Goal: Task Accomplishment & Management: Use online tool/utility

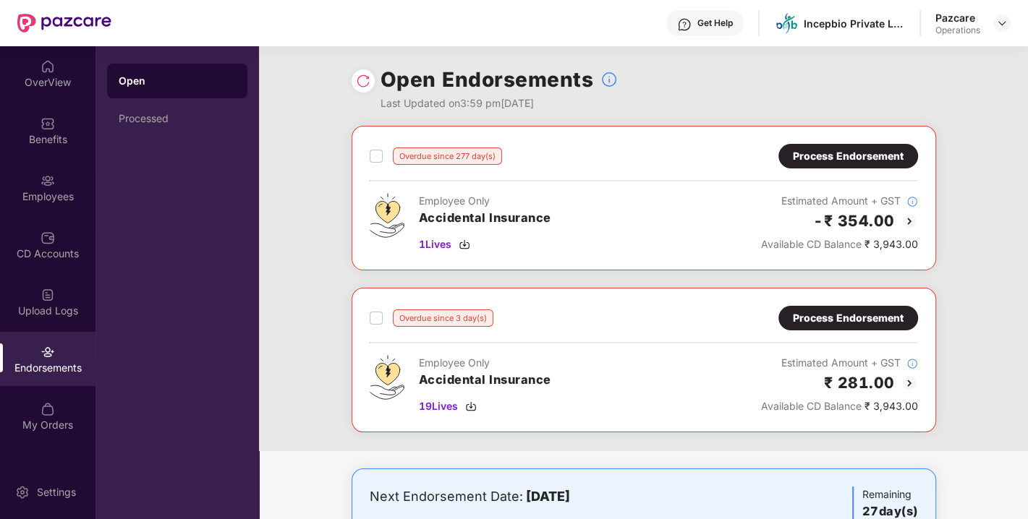
click at [826, 310] on div "Process Endorsement" at bounding box center [848, 318] width 111 height 16
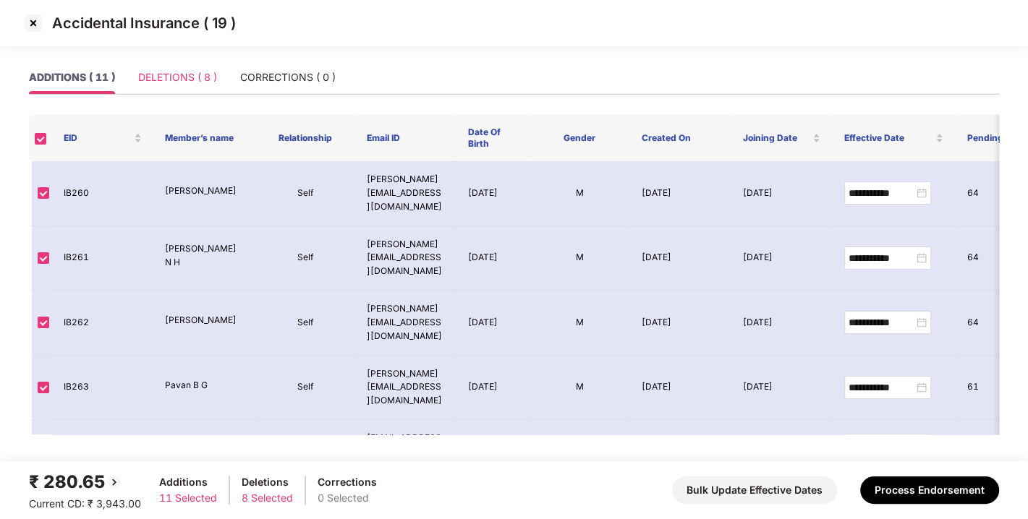
click at [174, 66] on div "DELETIONS ( 8 )" at bounding box center [177, 77] width 79 height 33
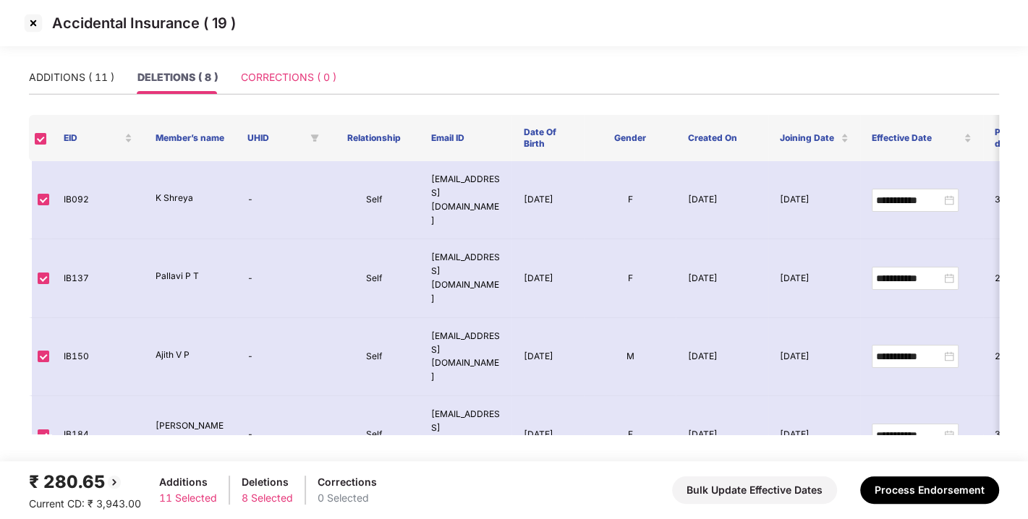
click at [281, 86] on div "CORRECTIONS ( 0 )" at bounding box center [288, 77] width 95 height 33
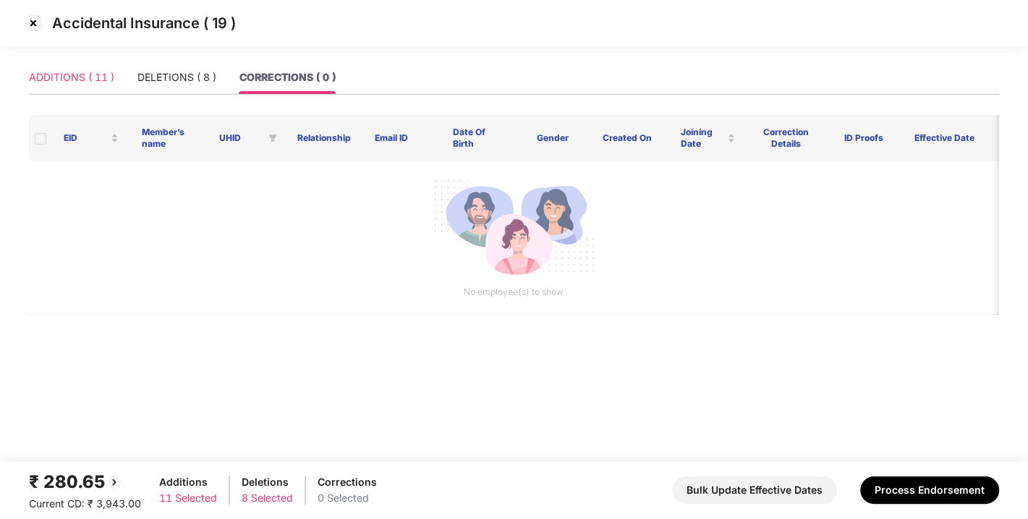
click at [96, 68] on div "ADDITIONS ( 11 )" at bounding box center [71, 77] width 85 height 33
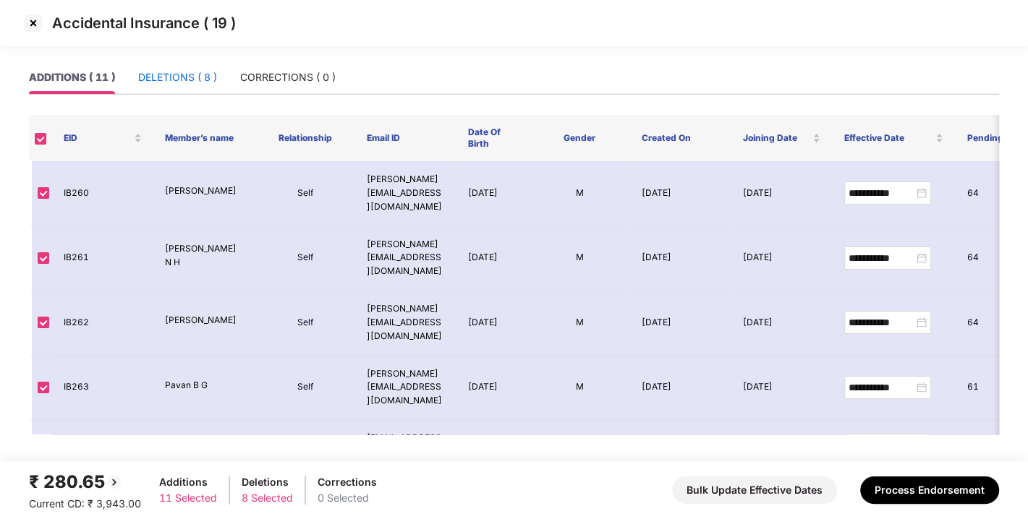
click at [182, 82] on div "DELETIONS ( 8 )" at bounding box center [177, 77] width 79 height 16
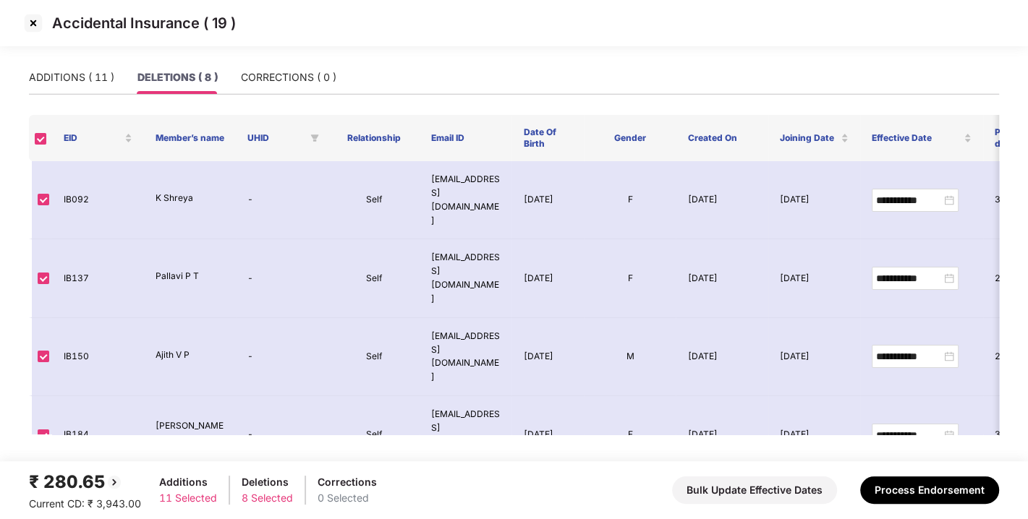
click at [285, 94] on div "ADDITIONS ( 11 ) DELETIONS ( 8 ) CORRECTIONS ( 0 )" at bounding box center [514, 78] width 970 height 34
click at [270, 71] on div "CORRECTIONS ( 0 )" at bounding box center [288, 77] width 95 height 16
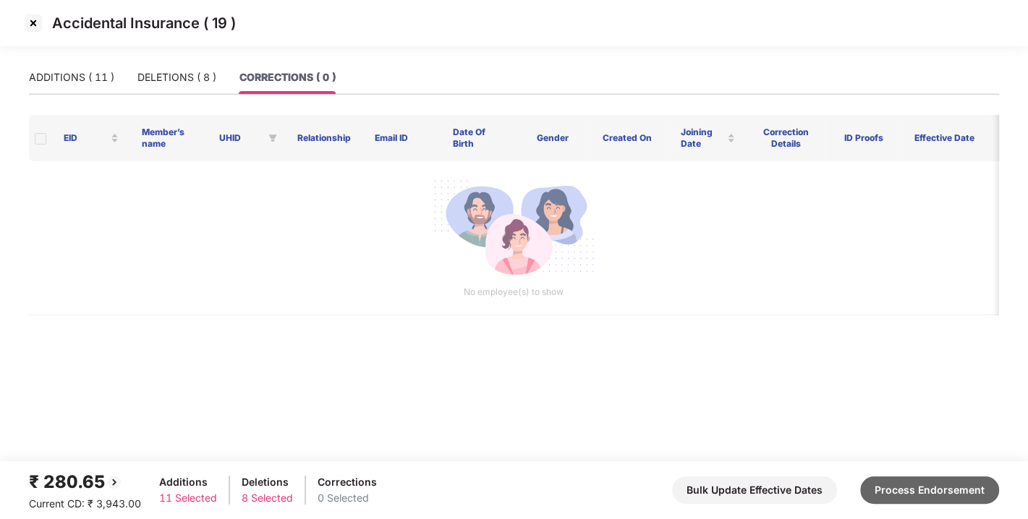
click at [908, 493] on button "Process Endorsement" at bounding box center [929, 490] width 139 height 27
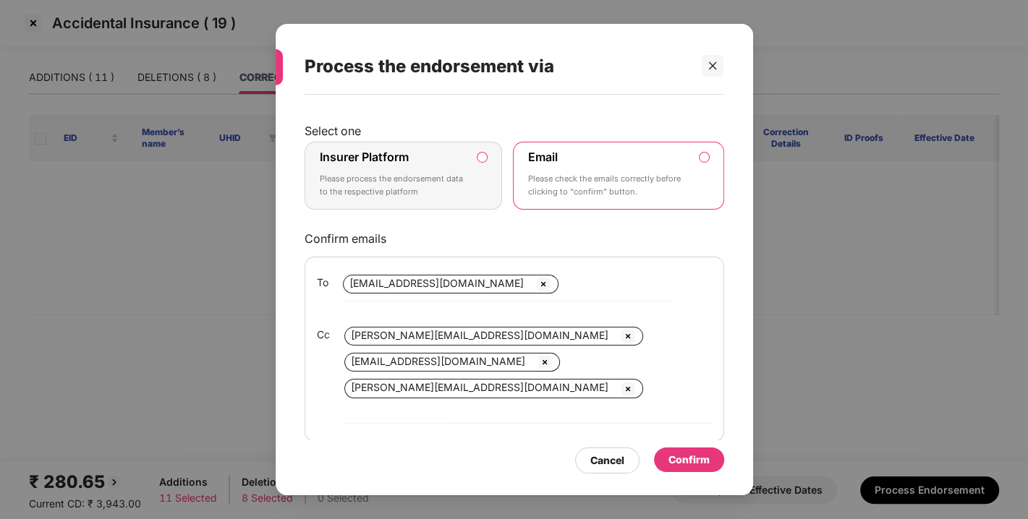
click at [487, 158] on label "Insurer Platform Please process the endorsement data to the respective platform" at bounding box center [403, 176] width 198 height 68
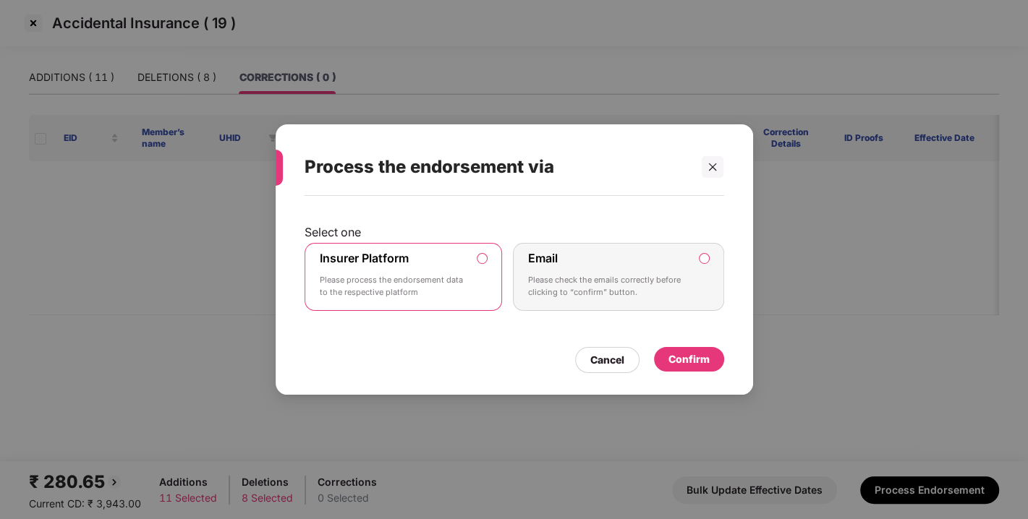
click at [700, 355] on div "Confirm" at bounding box center [688, 360] width 41 height 16
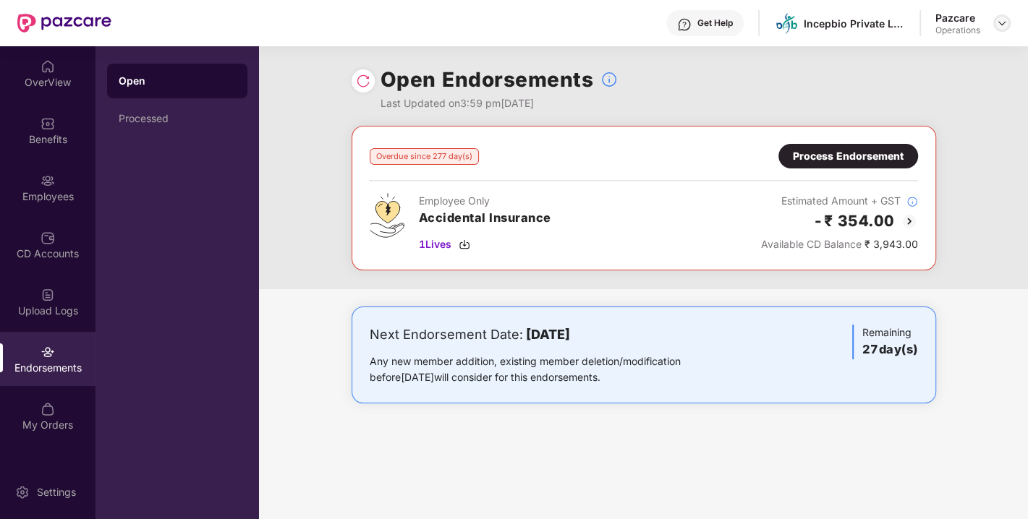
click at [998, 27] on img at bounding box center [1002, 23] width 12 height 12
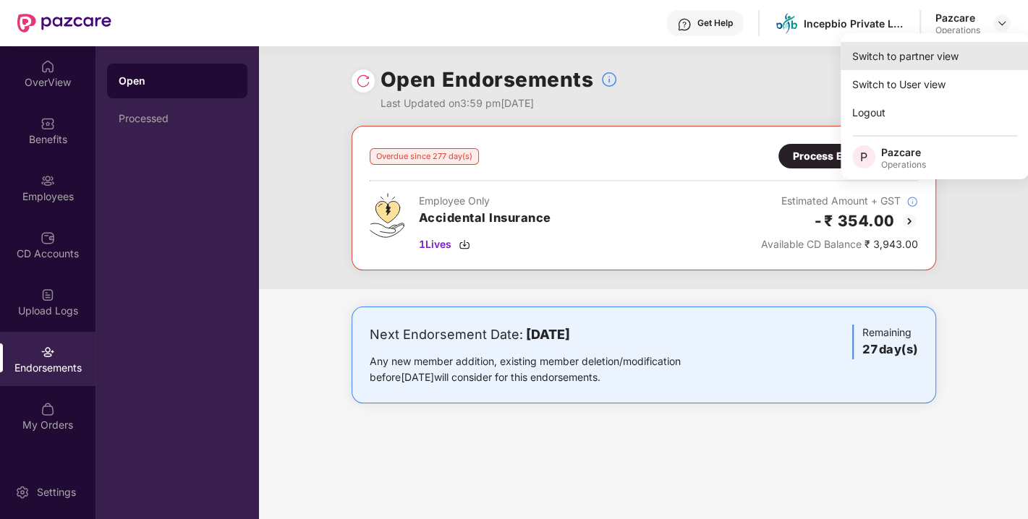
click at [921, 57] on div "Switch to partner view" at bounding box center [934, 56] width 188 height 28
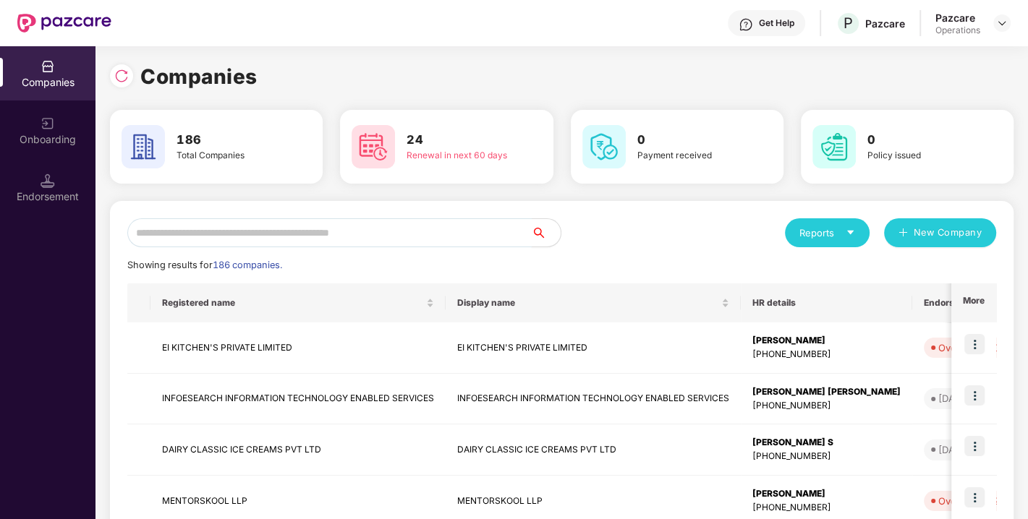
click at [376, 235] on input "text" at bounding box center [329, 232] width 404 height 29
click at [306, 239] on input "text" at bounding box center [329, 232] width 404 height 29
drag, startPoint x: 355, startPoint y: 251, endPoint x: 290, endPoint y: 232, distance: 67.8
click at [290, 232] on input "text" at bounding box center [329, 232] width 404 height 29
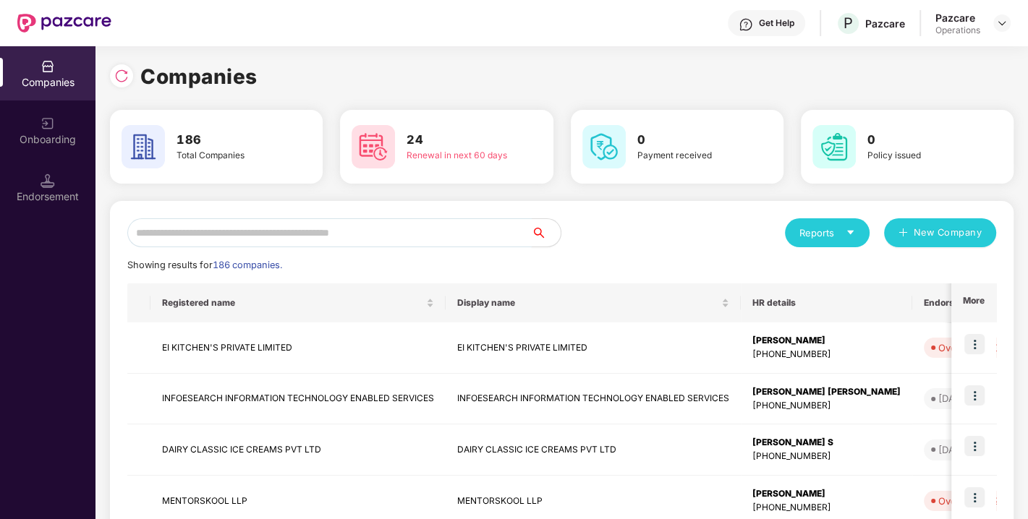
click at [290, 232] on input "text" at bounding box center [329, 232] width 404 height 29
paste input "**********"
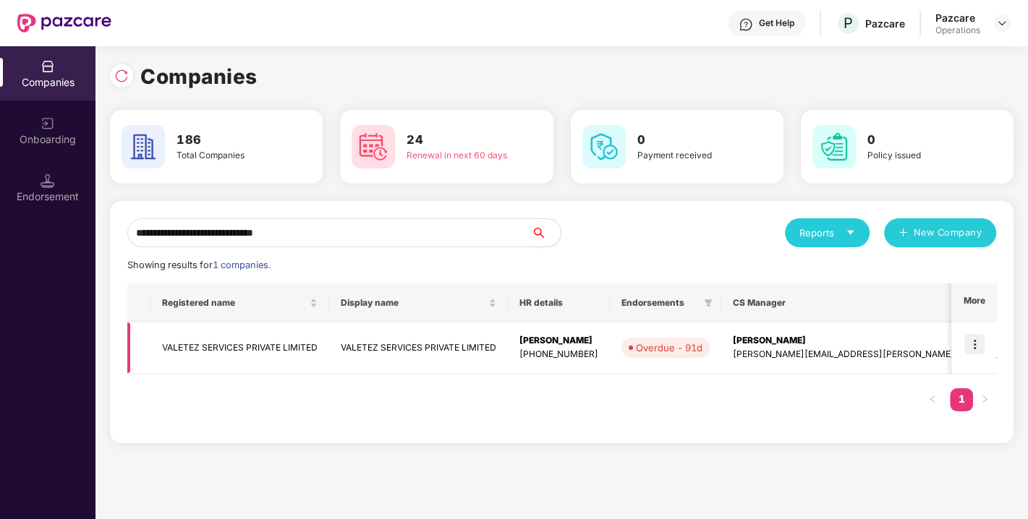
type input "**********"
click at [973, 338] on img at bounding box center [974, 344] width 20 height 20
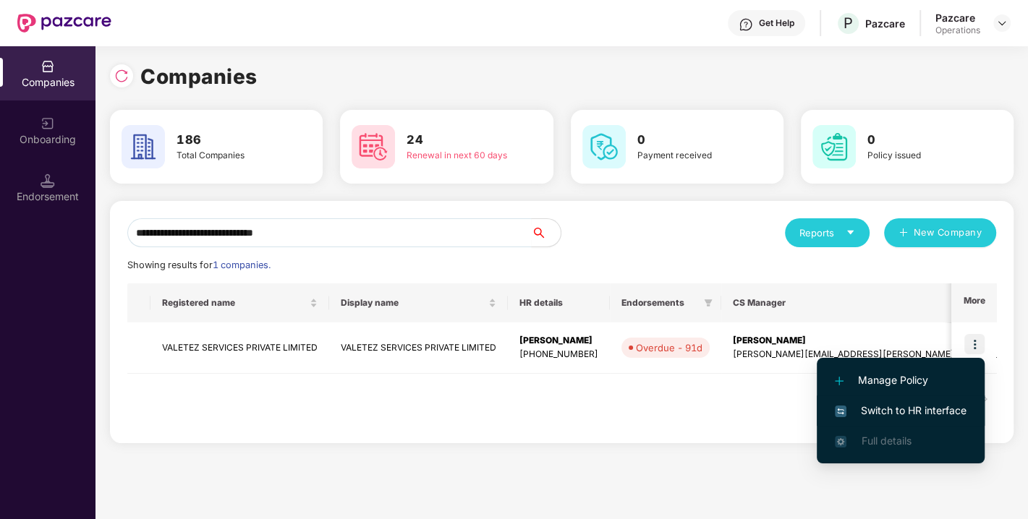
click at [889, 403] on span "Switch to HR interface" at bounding box center [901, 411] width 132 height 16
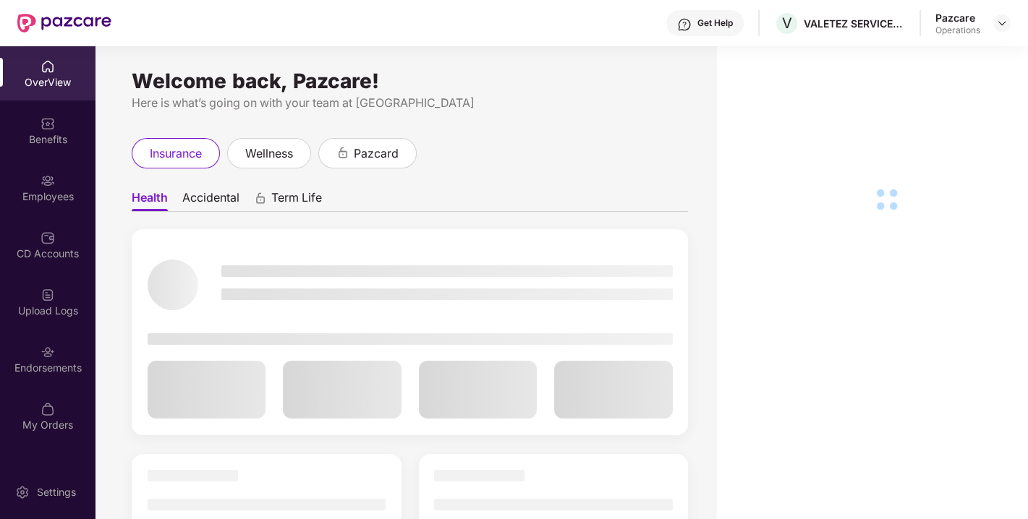
click at [45, 355] on img at bounding box center [48, 352] width 14 height 14
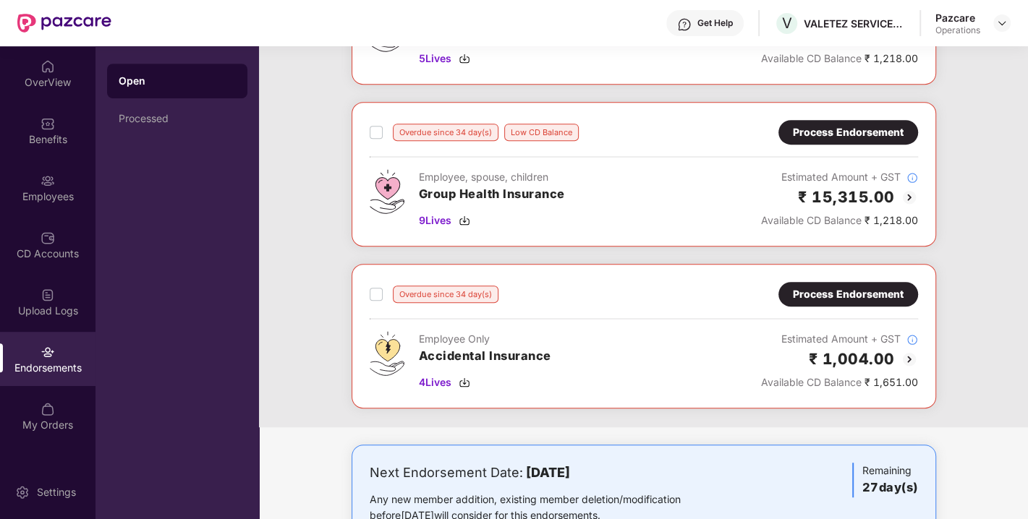
scroll to position [512, 0]
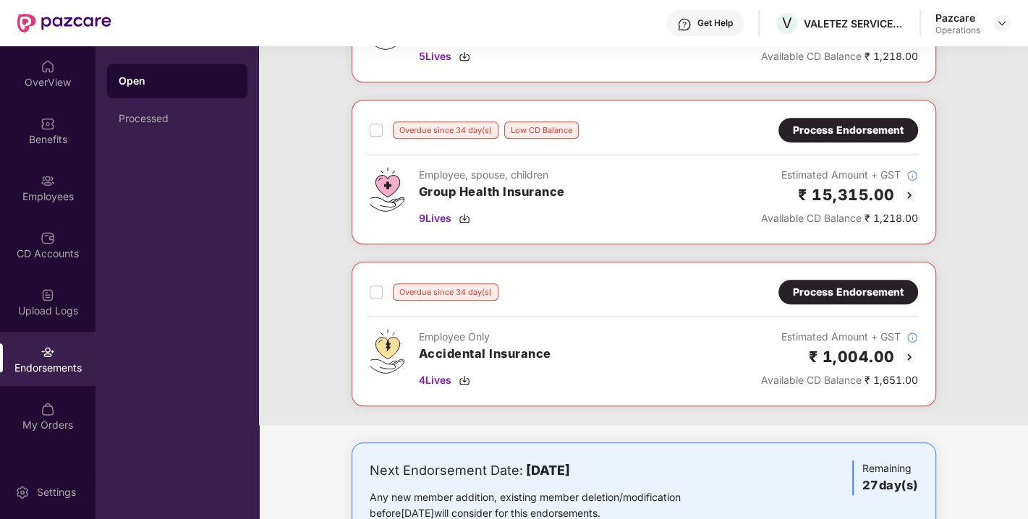
click at [825, 126] on div "Process Endorsement" at bounding box center [848, 130] width 111 height 16
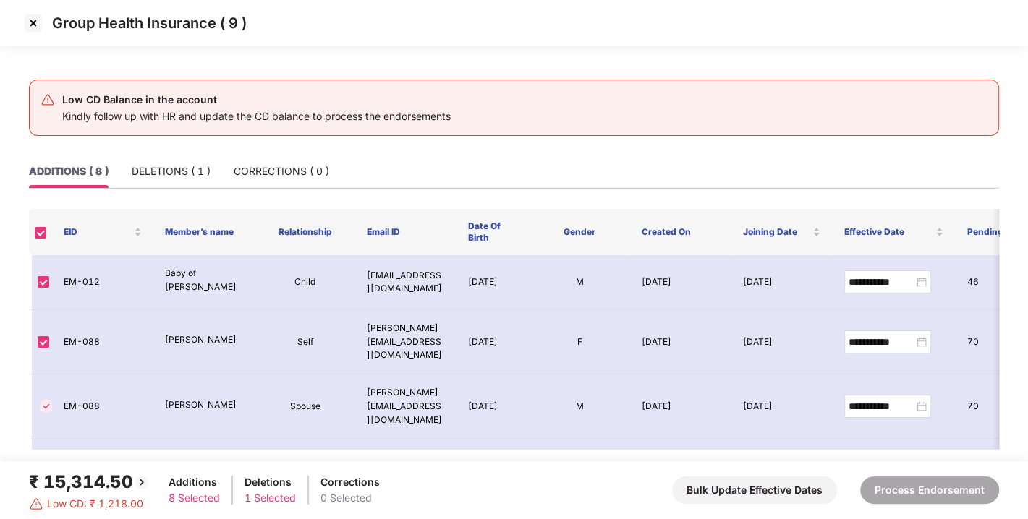
click at [33, 19] on img at bounding box center [33, 23] width 23 height 23
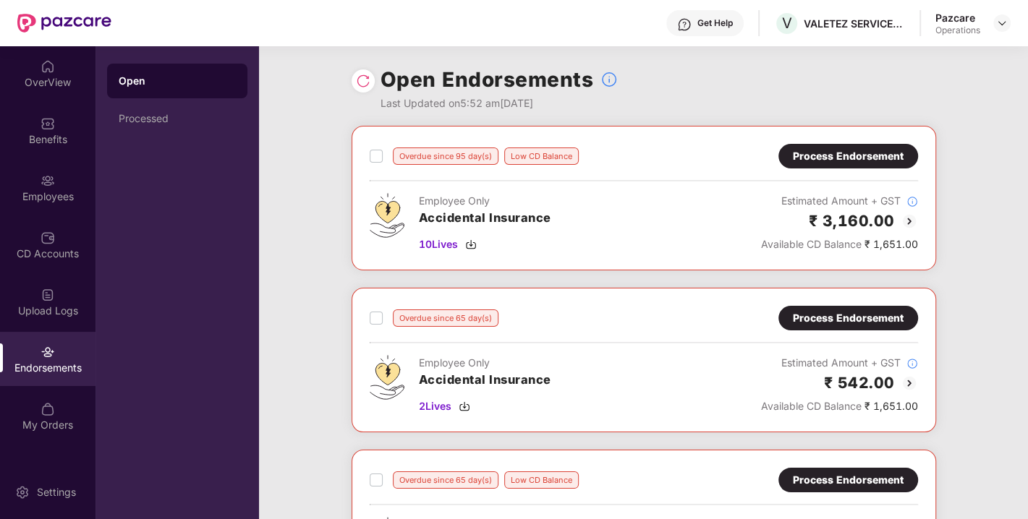
scroll to position [557, 0]
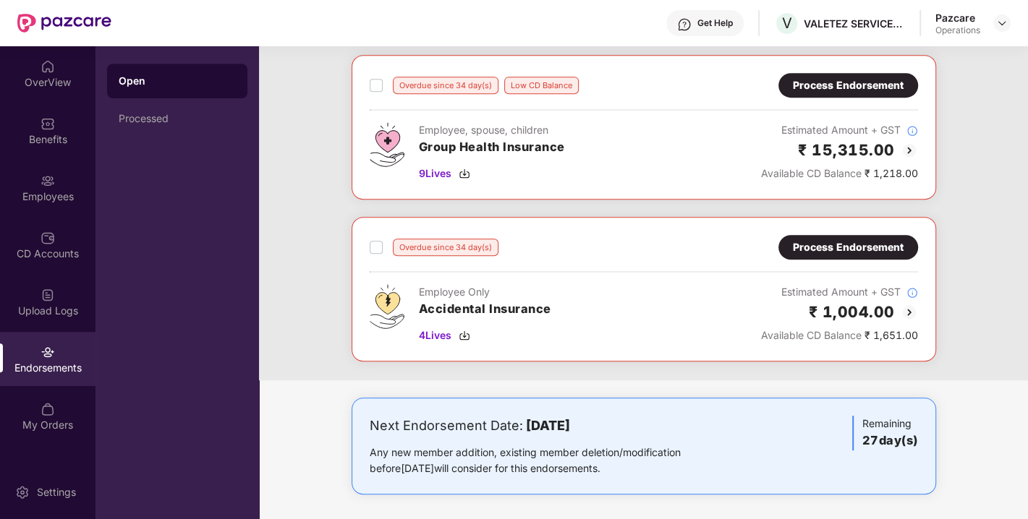
click at [833, 247] on div "Process Endorsement" at bounding box center [848, 247] width 111 height 16
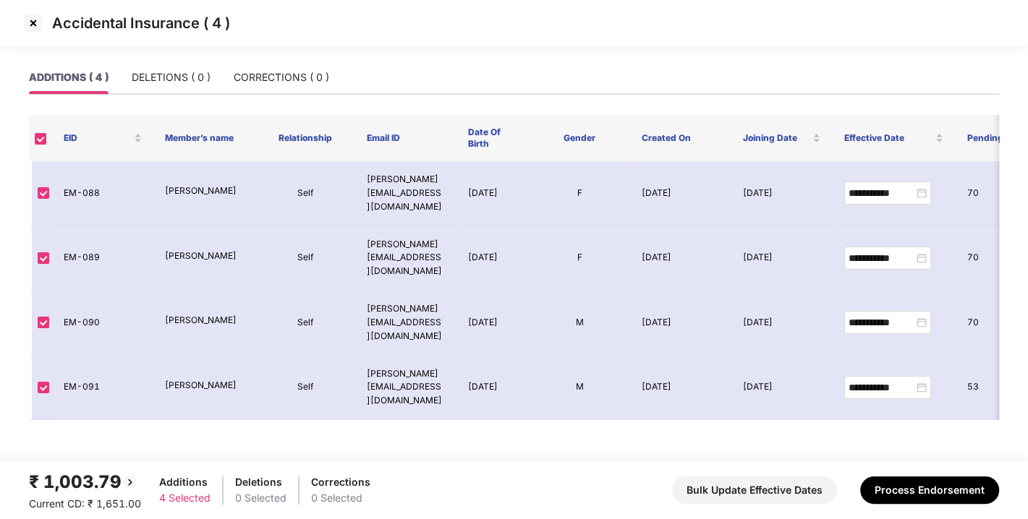
click at [31, 22] on img at bounding box center [33, 23] width 23 height 23
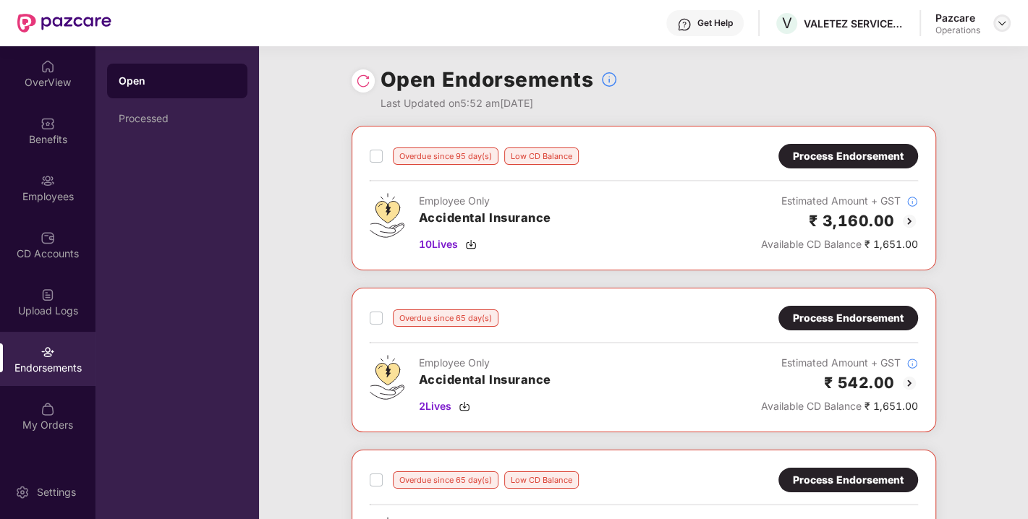
click at [1000, 28] on img at bounding box center [1002, 23] width 12 height 12
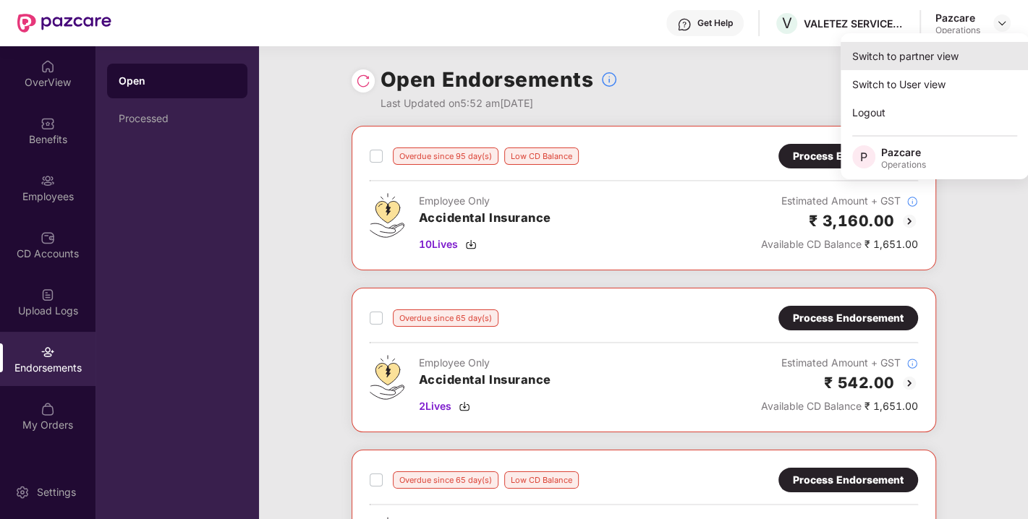
click at [909, 51] on div "Switch to partner view" at bounding box center [934, 56] width 188 height 28
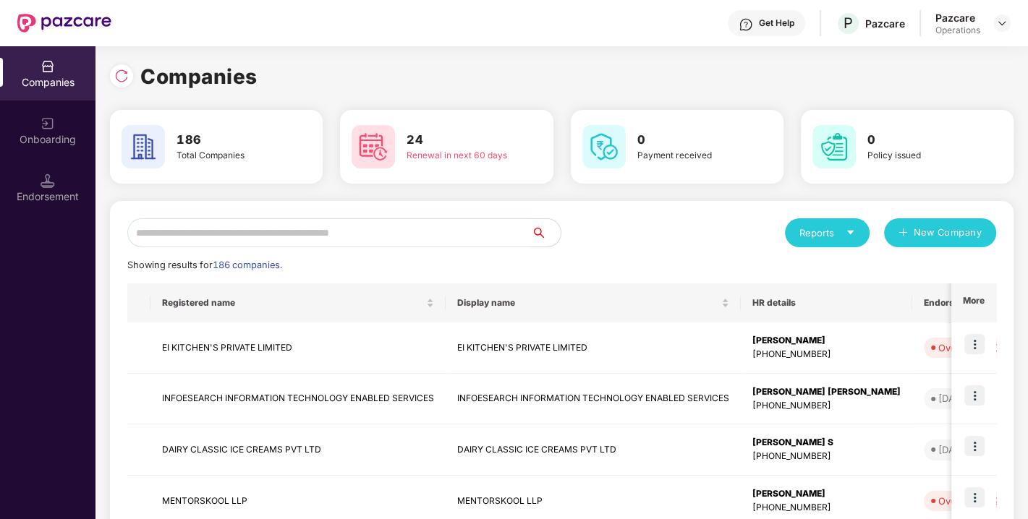
click at [296, 223] on input "text" at bounding box center [329, 232] width 404 height 29
paste input "**********"
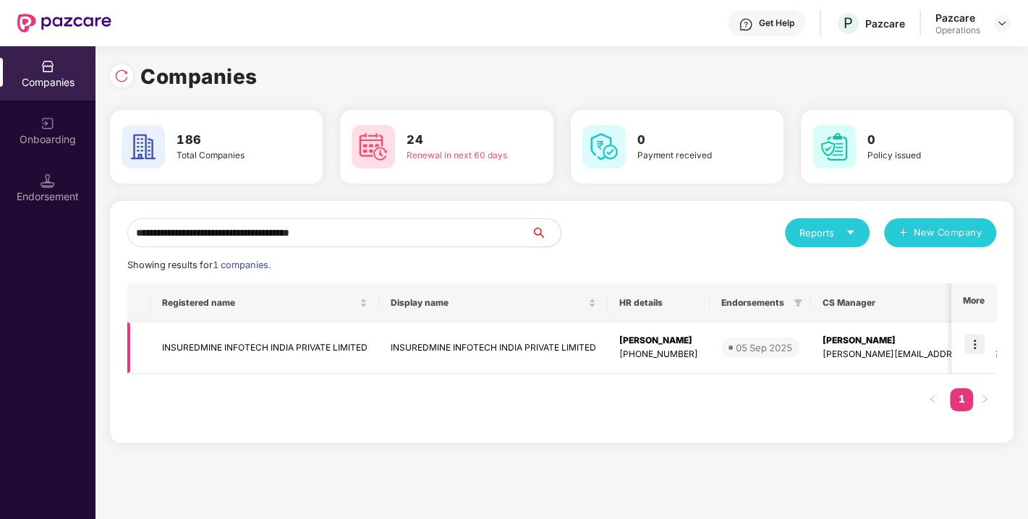
type input "**********"
click at [971, 344] on img at bounding box center [974, 344] width 20 height 20
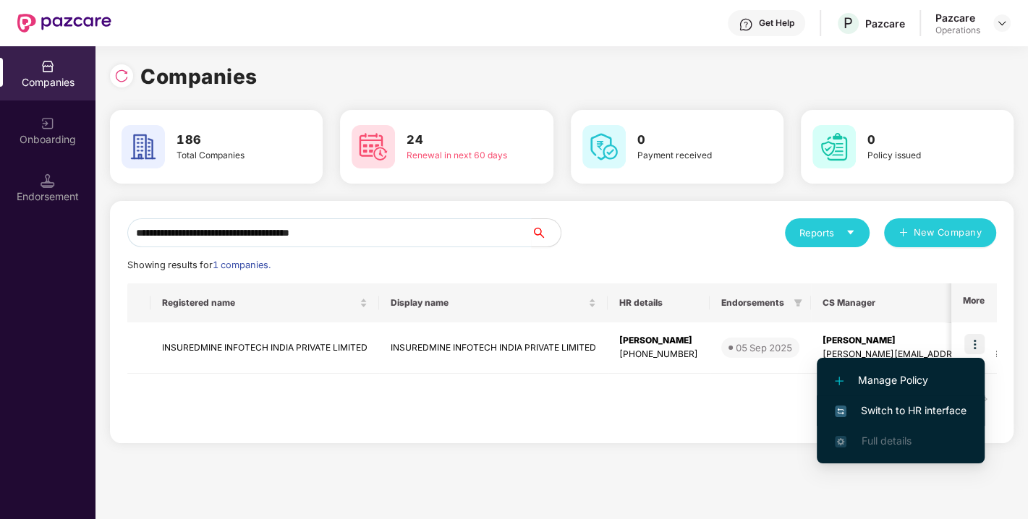
click at [912, 404] on span "Switch to HR interface" at bounding box center [901, 411] width 132 height 16
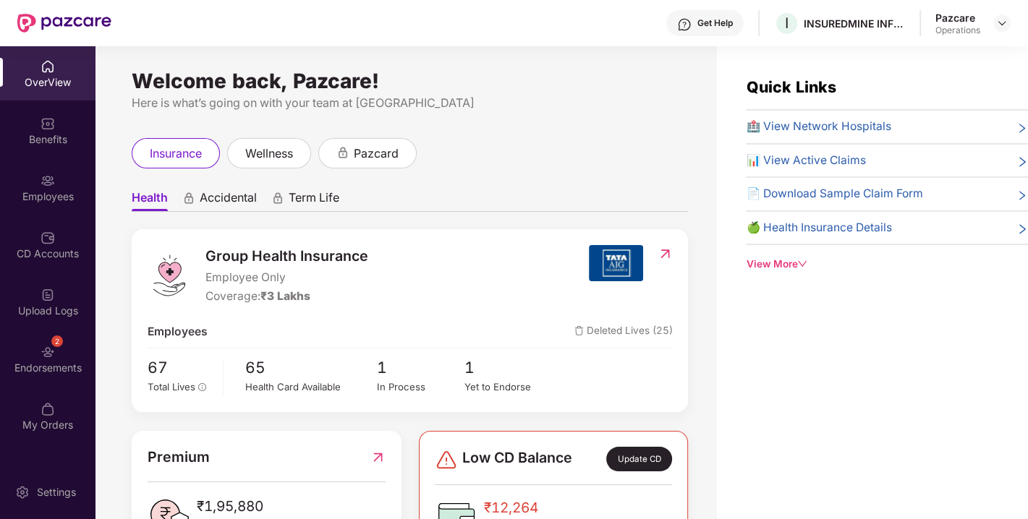
click at [49, 352] on img at bounding box center [48, 352] width 14 height 14
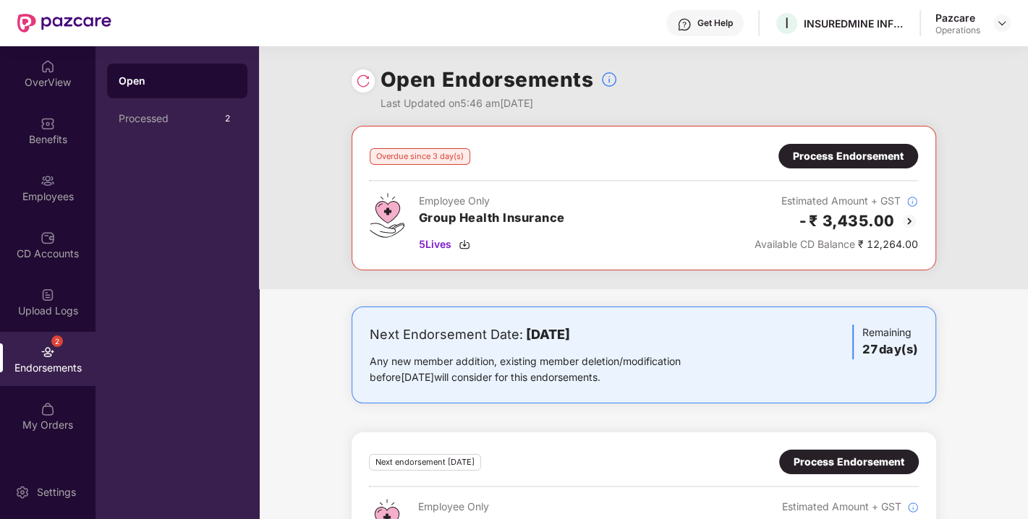
click at [365, 85] on img at bounding box center [363, 81] width 14 height 14
